Goal: Task Accomplishment & Management: Complete application form

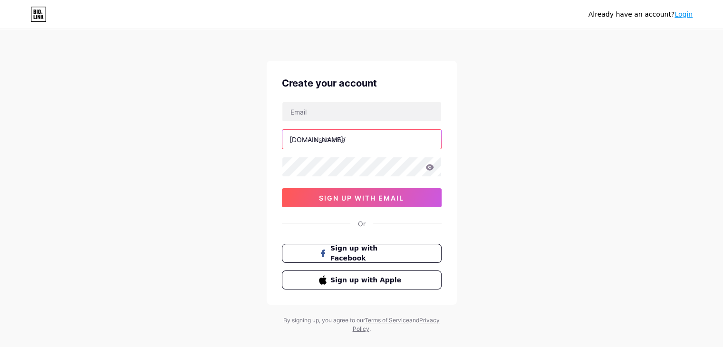
click at [342, 138] on input "text" at bounding box center [361, 139] width 159 height 19
click at [494, 166] on div "Already have an account? Login Create your account [DOMAIN_NAME]/ 0cAFcWeA6nNNB…" at bounding box center [361, 181] width 723 height 363
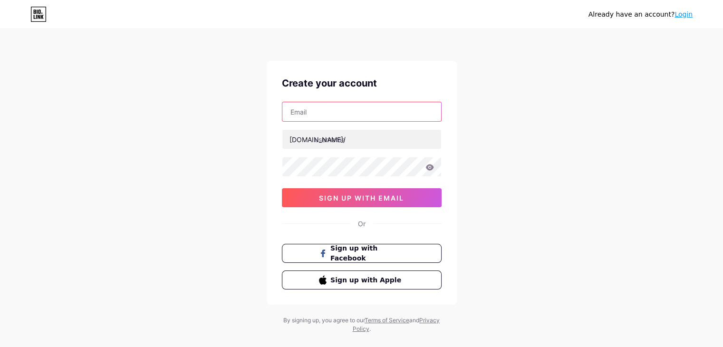
click at [323, 107] on input "text" at bounding box center [361, 111] width 159 height 19
type input "[EMAIL_ADDRESS][DOMAIN_NAME]"
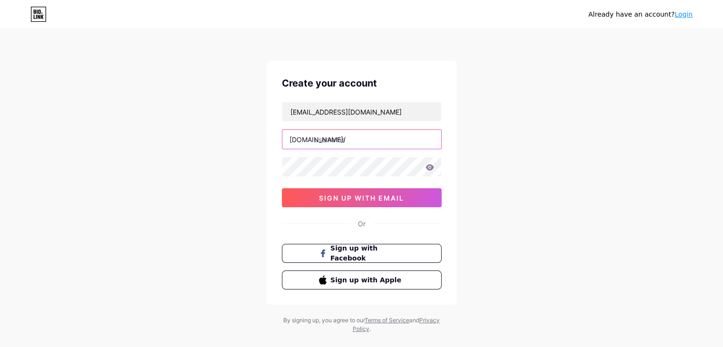
click at [343, 138] on input "text" at bounding box center [361, 139] width 159 height 19
type input "exploremorewithrach"
click at [469, 194] on div "Already have an account? Login Create your account [EMAIL_ADDRESS][DOMAIN_NAME]…" at bounding box center [361, 181] width 723 height 363
click at [431, 168] on icon at bounding box center [429, 167] width 8 height 6
click at [428, 166] on icon at bounding box center [429, 167] width 9 height 7
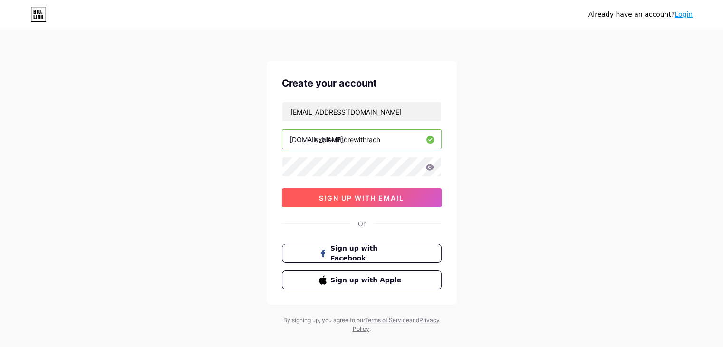
click at [409, 199] on button "sign up with email" at bounding box center [362, 197] width 160 height 19
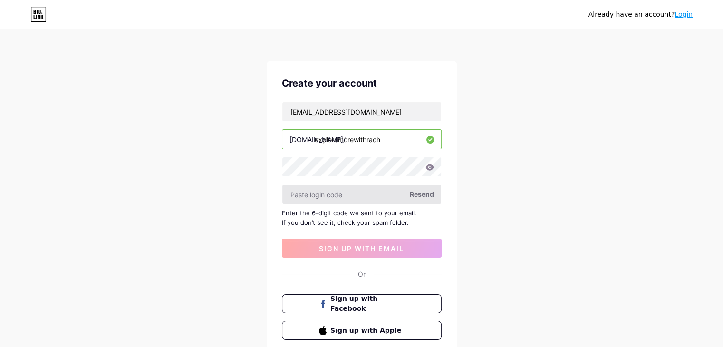
click at [369, 195] on input "text" at bounding box center [361, 194] width 159 height 19
click at [355, 196] on input "text" at bounding box center [361, 194] width 159 height 19
paste input "781420"
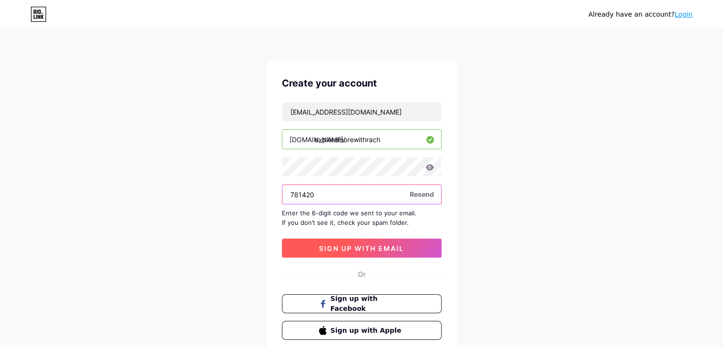
type input "781420"
click at [386, 253] on button "sign up with email" at bounding box center [362, 247] width 160 height 19
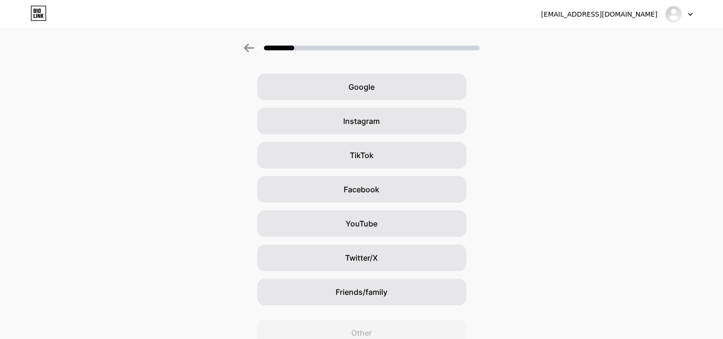
scroll to position [48, 0]
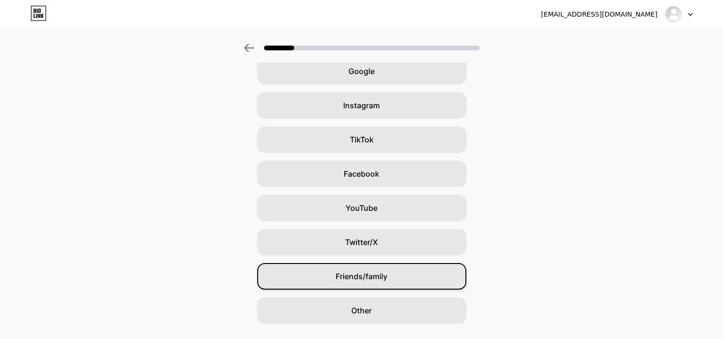
click at [413, 281] on div "Friends/family" at bounding box center [361, 276] width 209 height 27
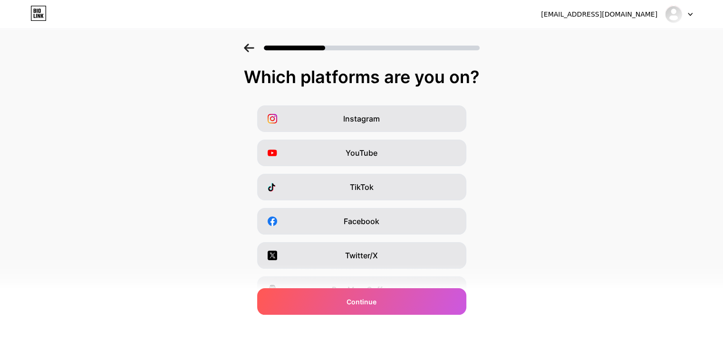
scroll to position [0, 0]
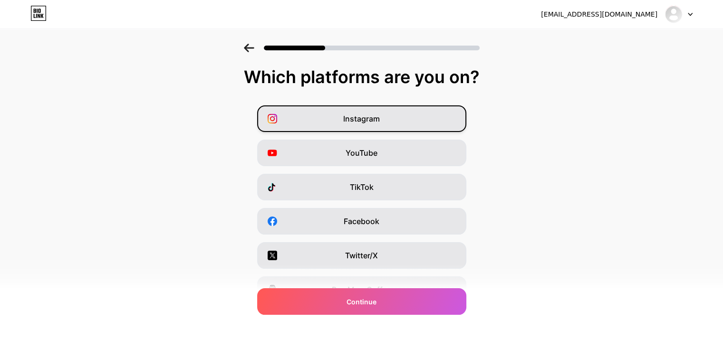
click at [375, 118] on span "Instagram" at bounding box center [361, 118] width 37 height 11
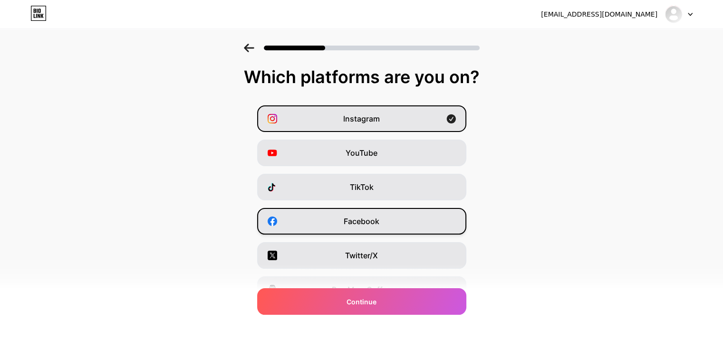
click at [409, 225] on div "Facebook" at bounding box center [361, 221] width 209 height 27
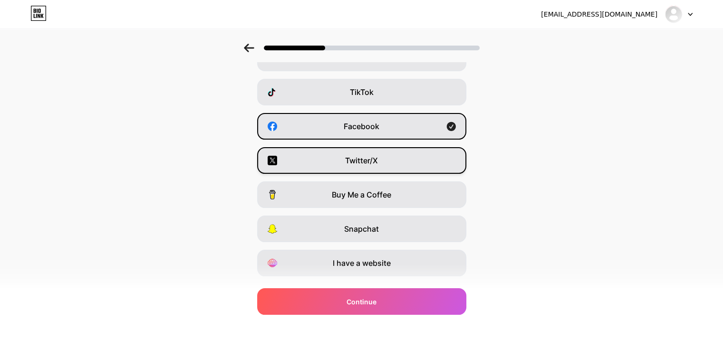
scroll to position [118, 0]
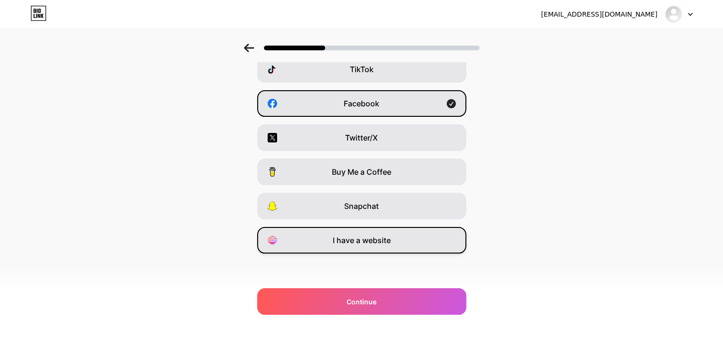
click at [409, 238] on div "I have a website" at bounding box center [361, 240] width 209 height 27
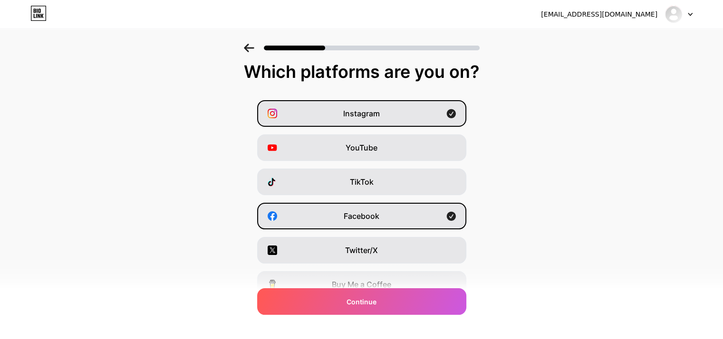
scroll to position [0, 0]
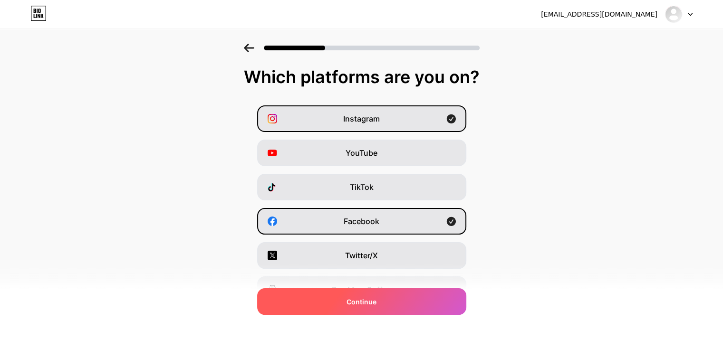
click at [401, 299] on div "Continue" at bounding box center [361, 301] width 209 height 27
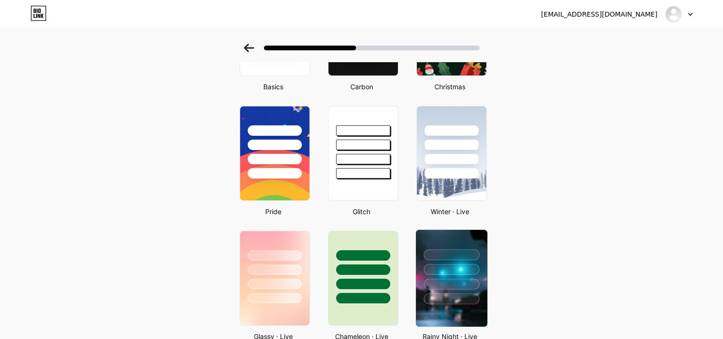
scroll to position [76, 0]
